Goal: Task Accomplishment & Management: Manage account settings

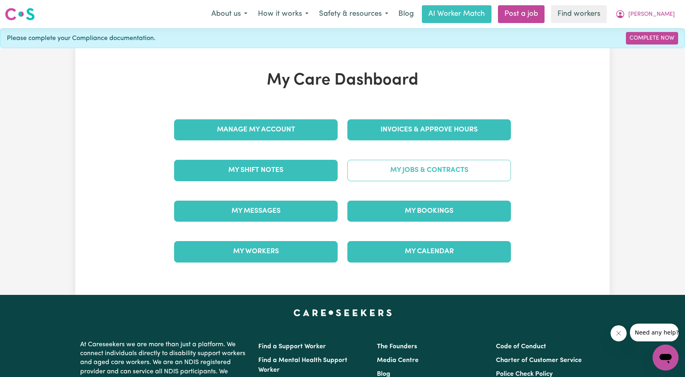
click at [421, 166] on link "My Jobs & Contracts" at bounding box center [429, 170] width 164 height 21
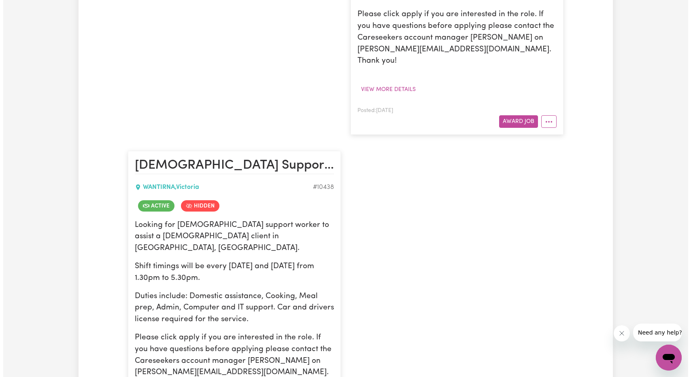
scroll to position [567, 0]
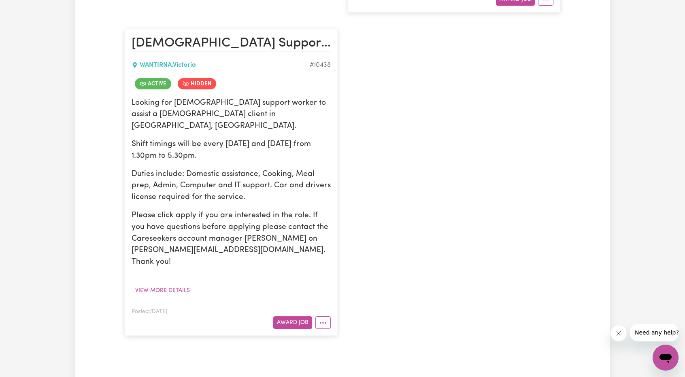
click at [332, 267] on article "Female Support Worker Needed Wednesday And Thursday - Wantirna, VIC, WANTIRNA ,…" at bounding box center [231, 182] width 213 height 307
click at [328, 317] on button "More options" at bounding box center [322, 323] width 15 height 13
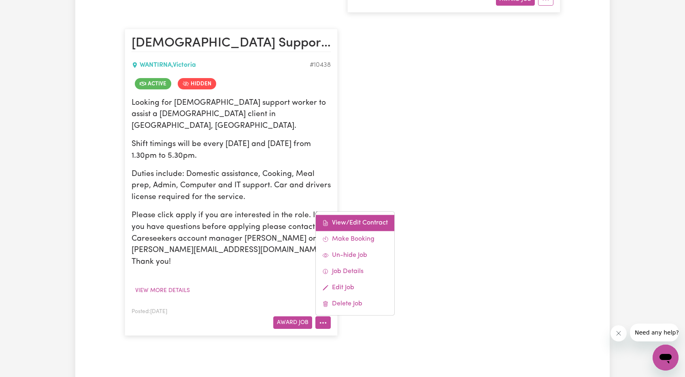
click at [366, 215] on link "View/Edit Contract" at bounding box center [355, 223] width 79 height 16
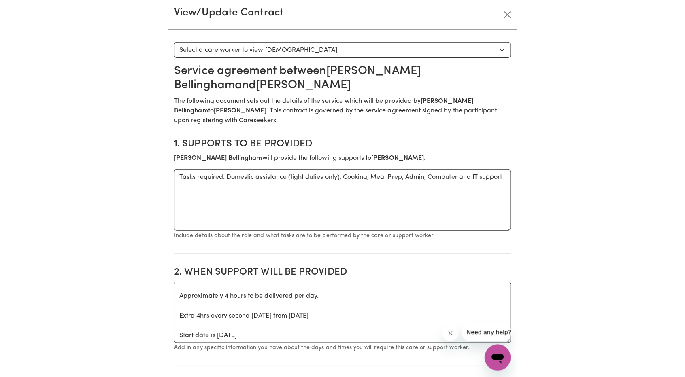
scroll to position [558, 0]
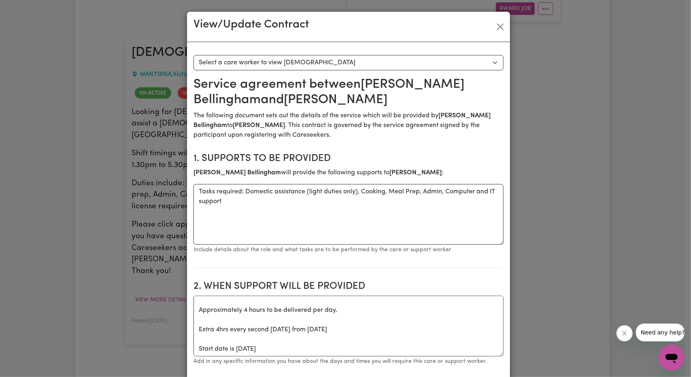
click at [493, 19] on div "View/Update Contract" at bounding box center [348, 27] width 323 height 30
click at [497, 24] on button "Close" at bounding box center [500, 26] width 13 height 13
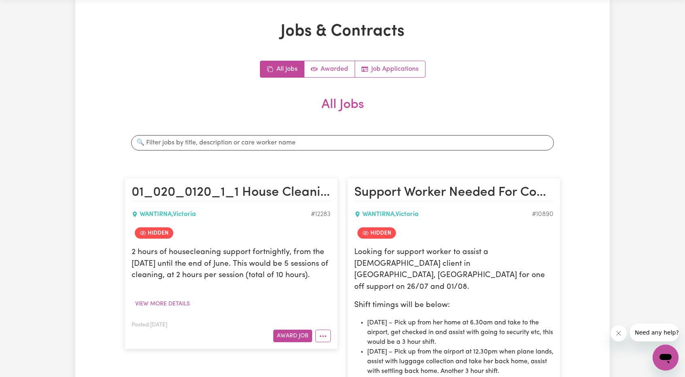
scroll to position [0, 0]
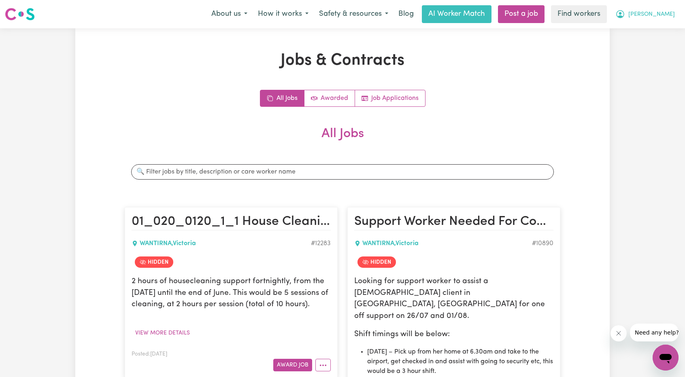
click at [658, 10] on button "[PERSON_NAME]" at bounding box center [645, 14] width 70 height 17
click at [646, 34] on link "My Dashboard" at bounding box center [648, 31] width 64 height 15
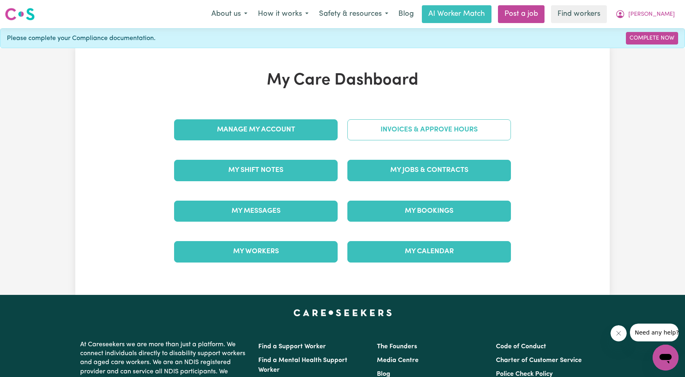
click at [415, 123] on link "Invoices & Approve Hours" at bounding box center [429, 129] width 164 height 21
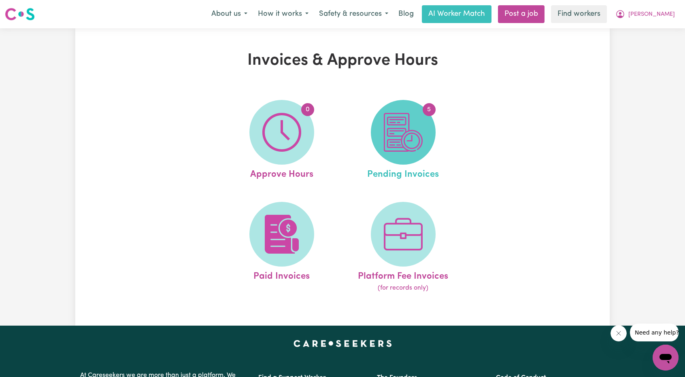
click at [407, 130] on img at bounding box center [403, 132] width 39 height 39
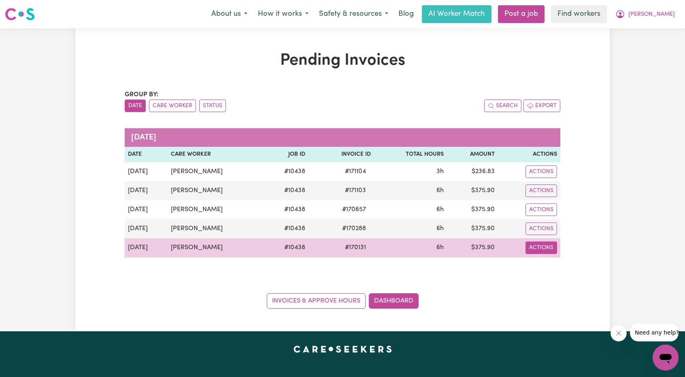
click at [532, 178] on button "Actions" at bounding box center [542, 172] width 32 height 13
click at [540, 261] on link "Download Invoice" at bounding box center [560, 266] width 74 height 16
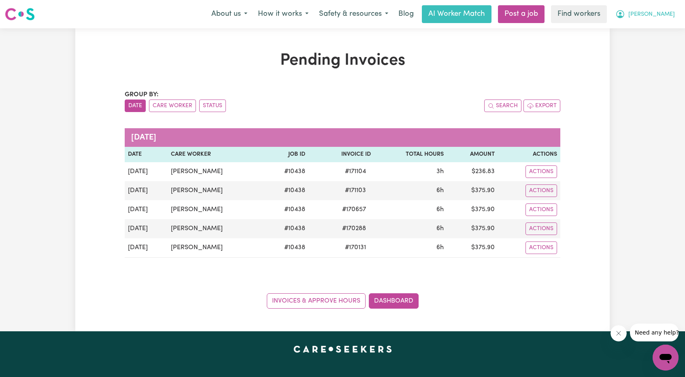
click at [654, 20] on button "[PERSON_NAME]" at bounding box center [645, 14] width 70 height 17
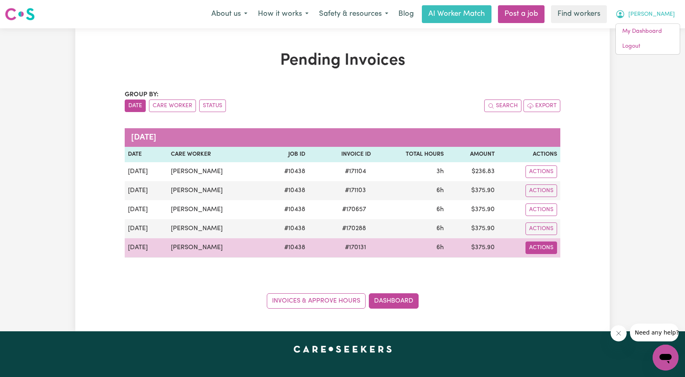
click at [541, 178] on button "Actions" at bounding box center [542, 172] width 32 height 13
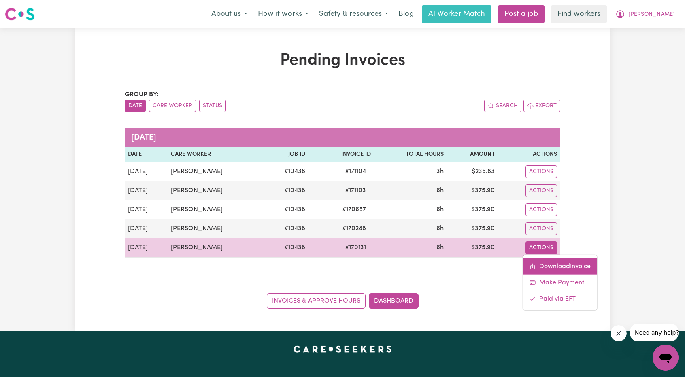
click at [550, 261] on link "Download Invoice" at bounding box center [560, 266] width 74 height 16
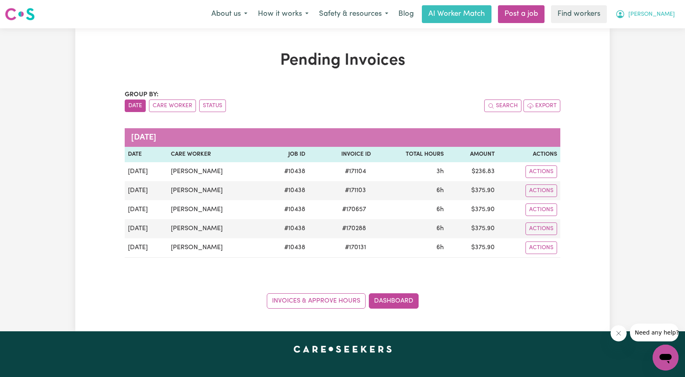
click at [669, 15] on span "[PERSON_NAME]" at bounding box center [652, 14] width 47 height 9
click at [649, 48] on link "Logout" at bounding box center [648, 46] width 64 height 15
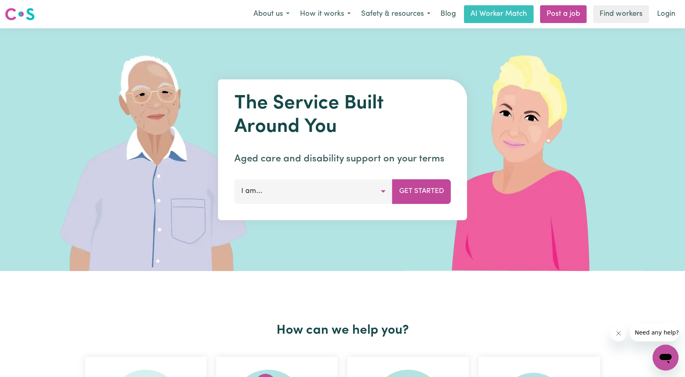
click at [665, 16] on link "Login" at bounding box center [666, 14] width 28 height 18
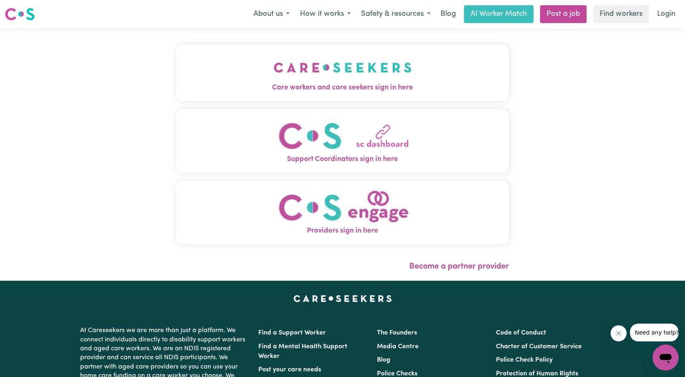
click at [191, 54] on button "Care workers and care seekers sign in here" at bounding box center [342, 73] width 333 height 57
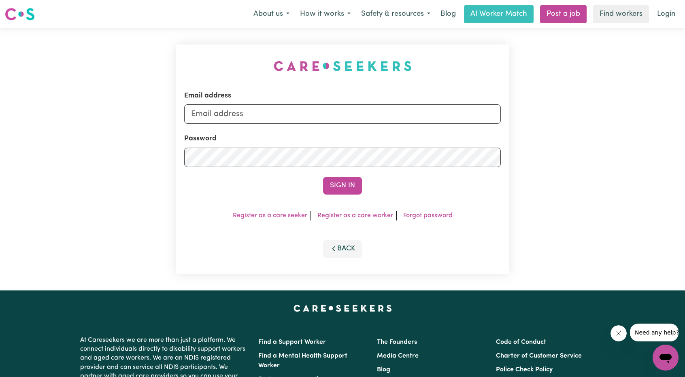
click at [315, 102] on div "Email address" at bounding box center [342, 107] width 317 height 33
drag, startPoint x: 314, startPoint y: 110, endPoint x: 317, endPoint y: 116, distance: 7.1
click at [314, 110] on input "Email address" at bounding box center [342, 113] width 317 height 19
click at [473, 153] on form "Email address superuser~ethan@careseekers.com.au Password Sign In" at bounding box center [342, 143] width 317 height 104
type input "superuser~paulinethomasABF@careseekers.com.au"
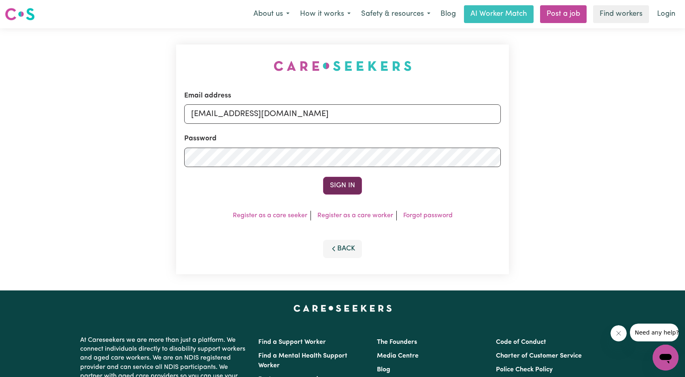
click at [356, 192] on button "Sign In" at bounding box center [342, 186] width 39 height 18
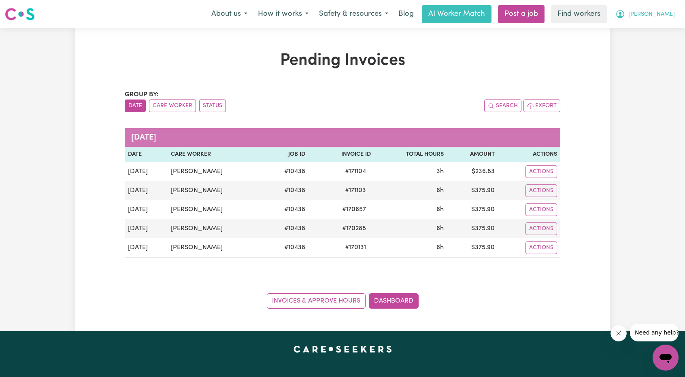
click at [659, 13] on span "[PERSON_NAME]" at bounding box center [652, 14] width 47 height 9
click at [639, 26] on link "My Dashboard" at bounding box center [648, 31] width 64 height 15
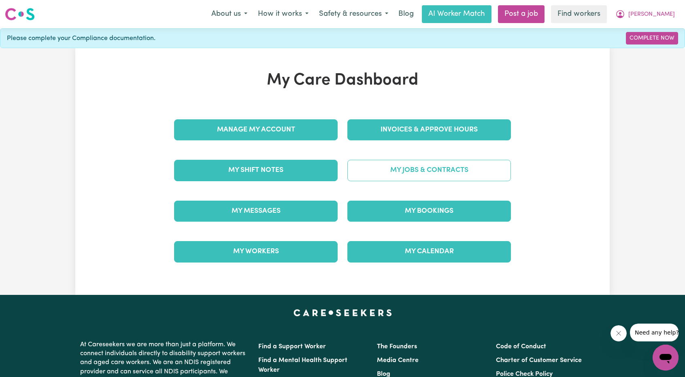
click at [434, 167] on link "My Jobs & Contracts" at bounding box center [429, 170] width 164 height 21
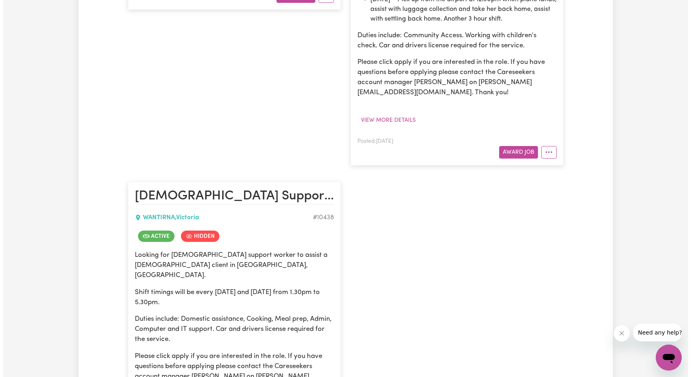
scroll to position [526, 0]
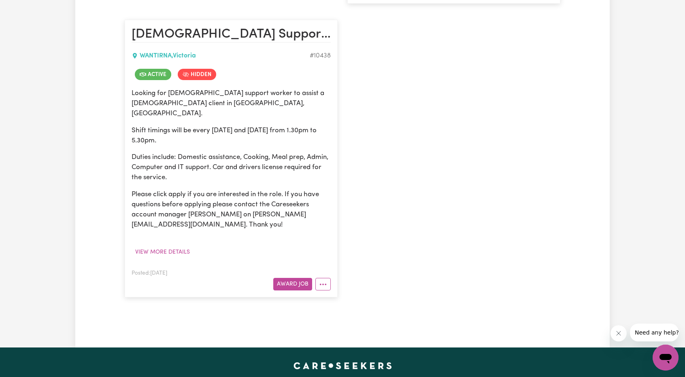
click at [324, 278] on button "More options" at bounding box center [322, 284] width 15 height 13
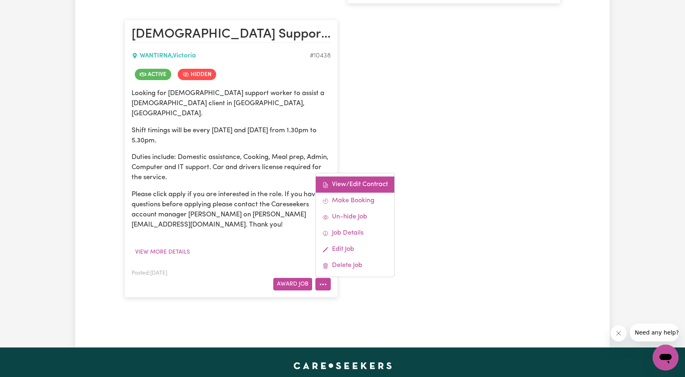
click at [338, 177] on link "View/Edit Contract" at bounding box center [355, 185] width 79 height 16
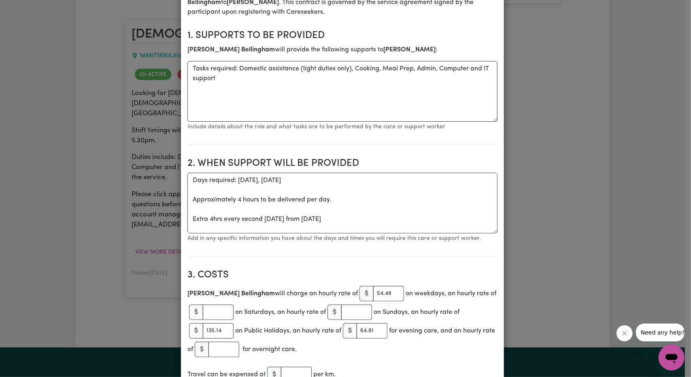
scroll to position [0, 0]
